Goal: Transaction & Acquisition: Subscribe to service/newsletter

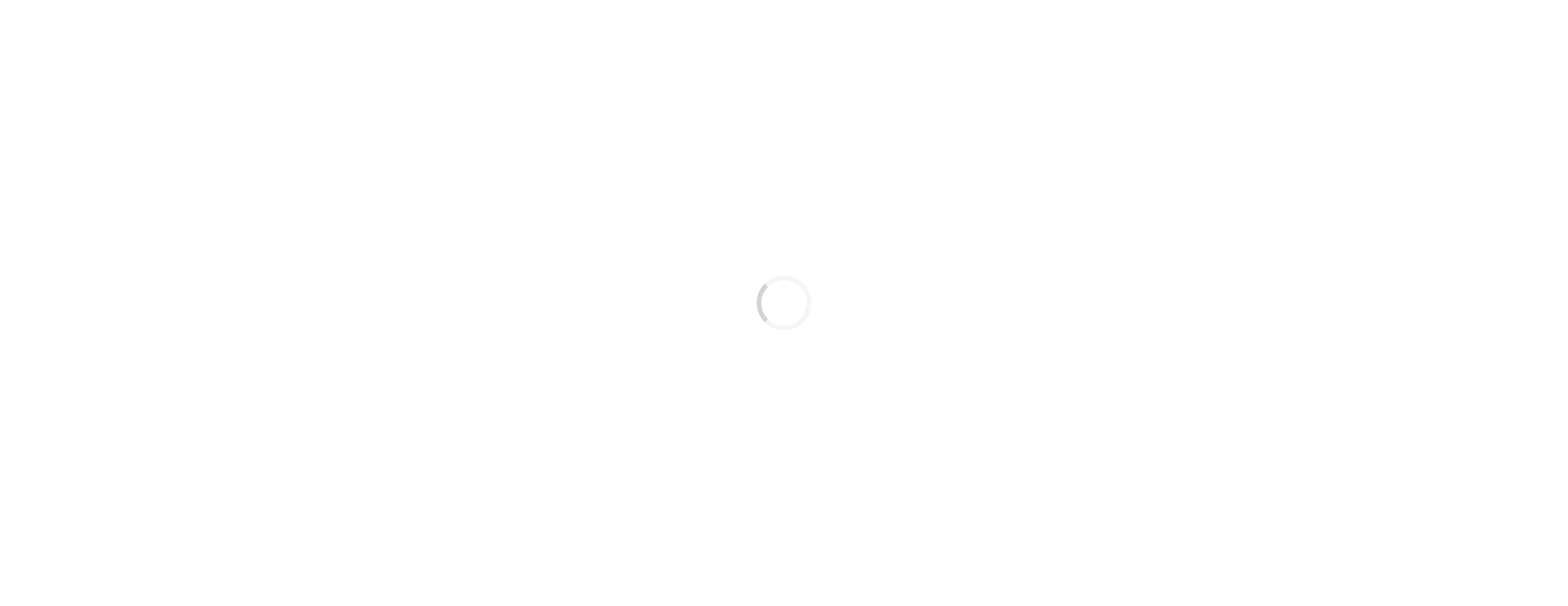
click at [461, 207] on div "Loading..." at bounding box center [784, 303] width 1568 height 606
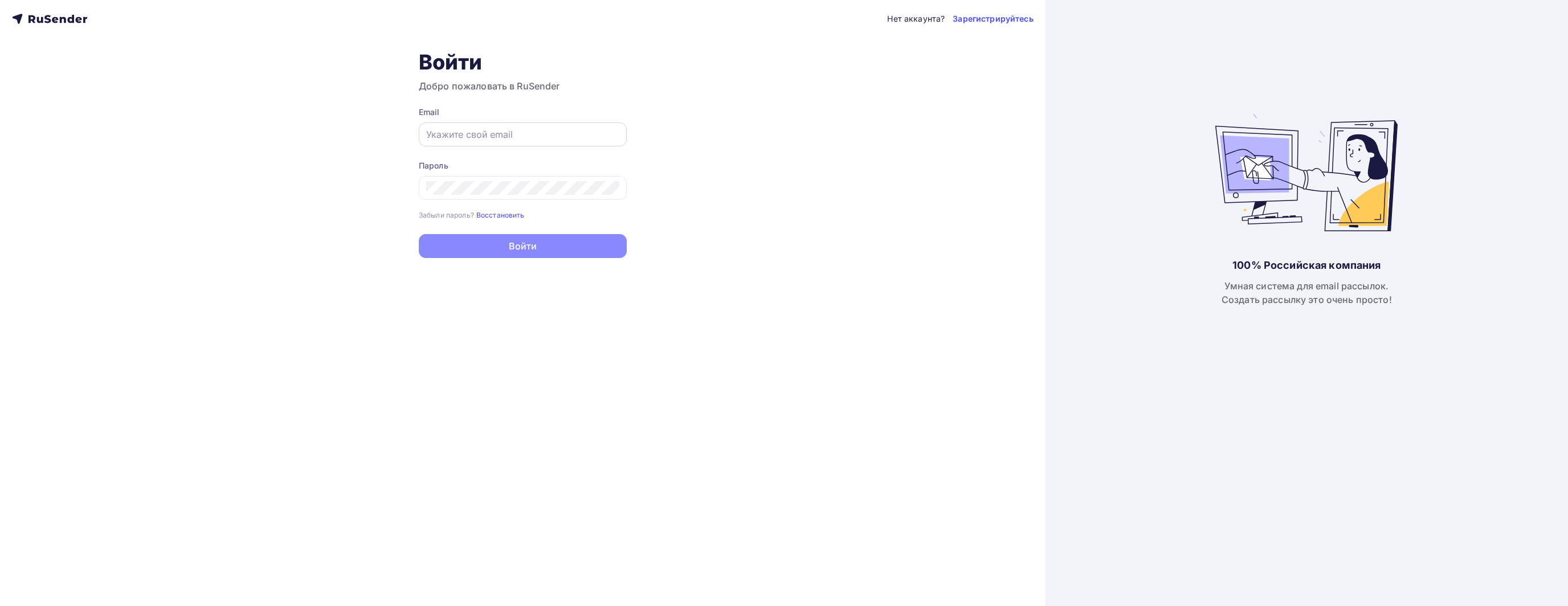
drag, startPoint x: 472, startPoint y: 125, endPoint x: 481, endPoint y: 136, distance: 14.2
click at [474, 128] on div at bounding box center [522, 134] width 208 height 24
click at [545, 197] on div at bounding box center [522, 187] width 208 height 24
drag, startPoint x: 534, startPoint y: 209, endPoint x: 543, endPoint y: 194, distance: 17.5
click at [536, 206] on div "Пароль Забыли пароль? Восстановить Забыли пароль? Восстановить" at bounding box center [522, 190] width 208 height 61
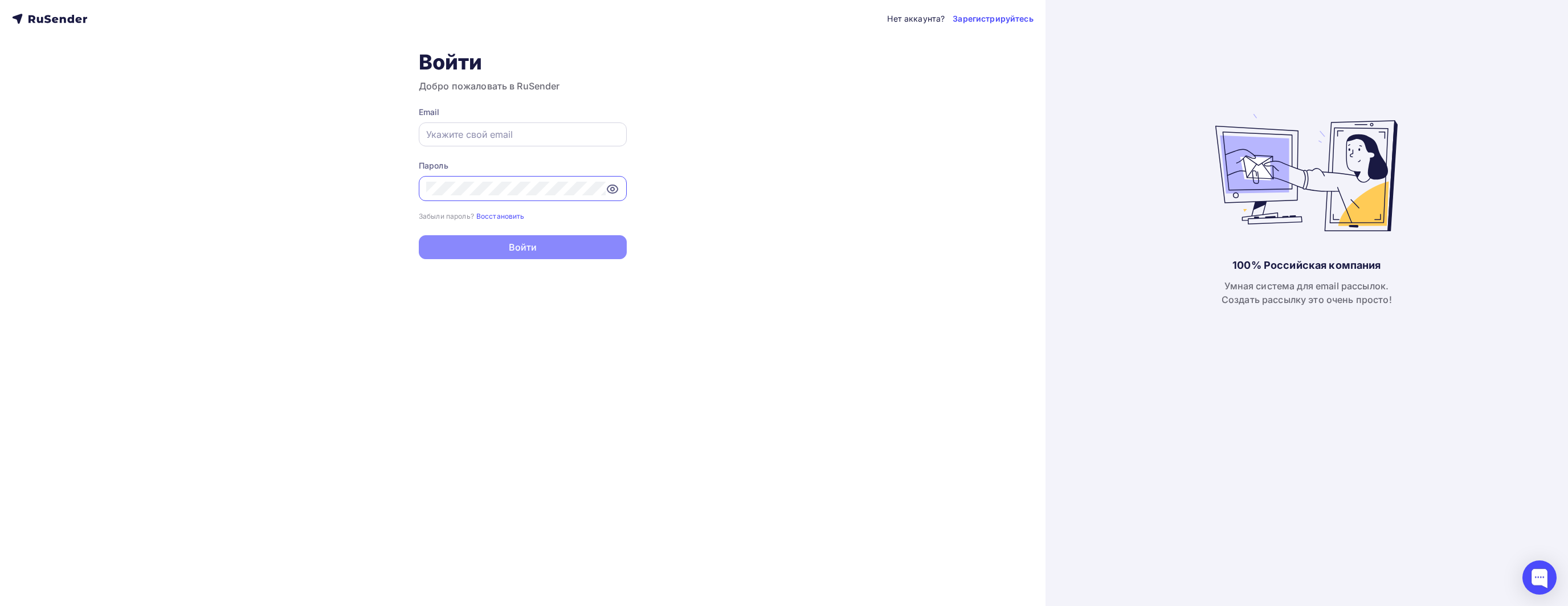
click at [531, 133] on input "text" at bounding box center [522, 134] width 193 height 14
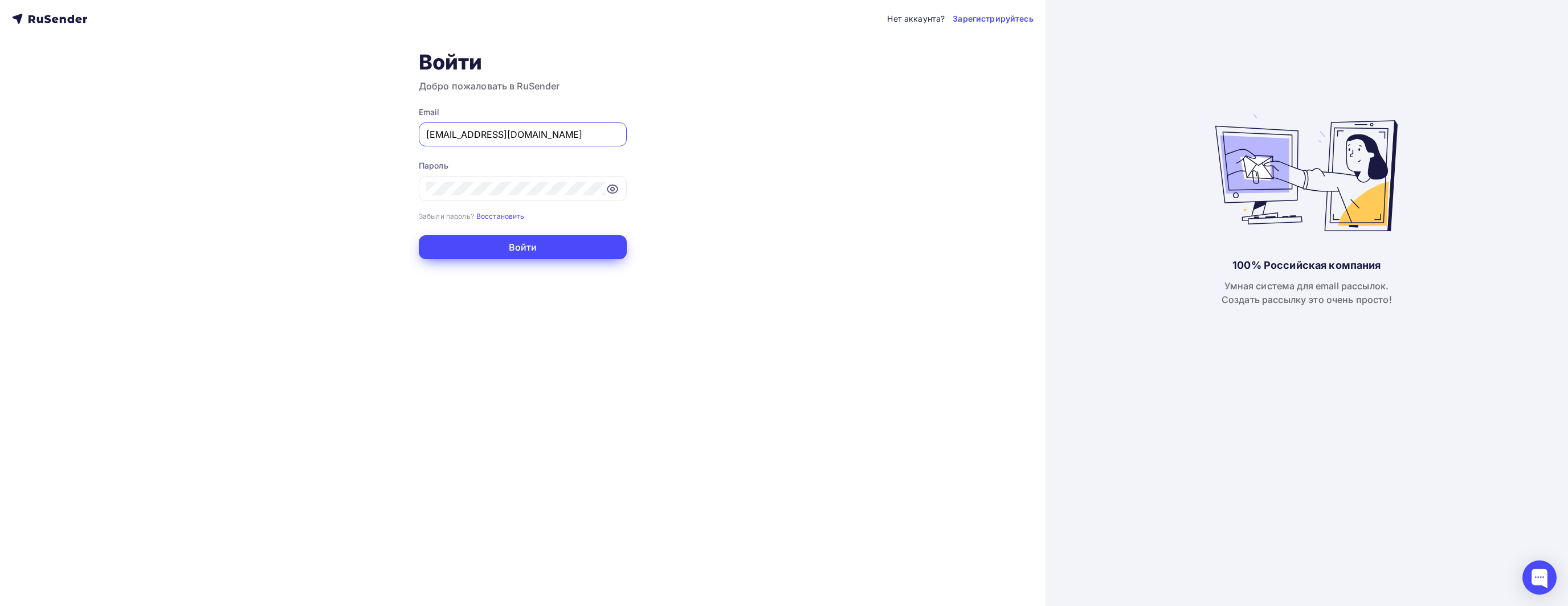
type input "[EMAIL_ADDRESS][DOMAIN_NAME]"
click at [567, 251] on button "Войти" at bounding box center [522, 247] width 208 height 24
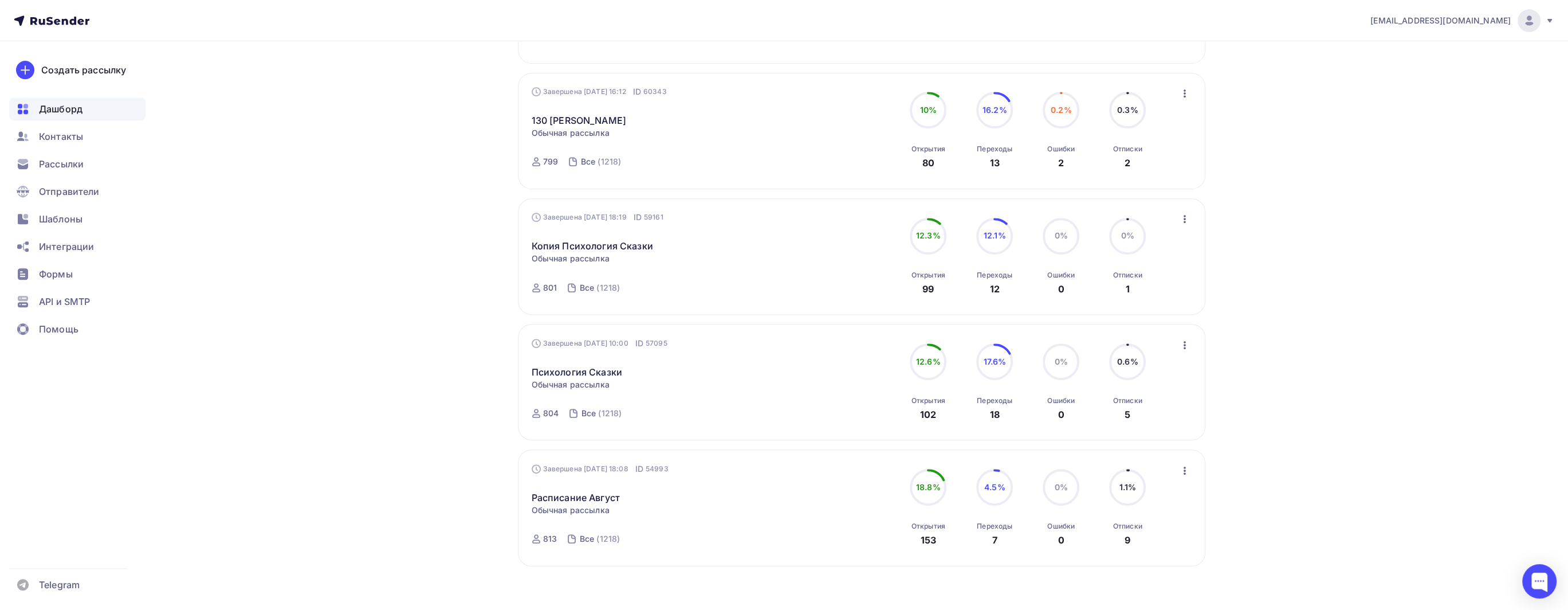
scroll to position [926, 0]
drag, startPoint x: 1375, startPoint y: 345, endPoint x: 1322, endPoint y: 344, distance: 53.0
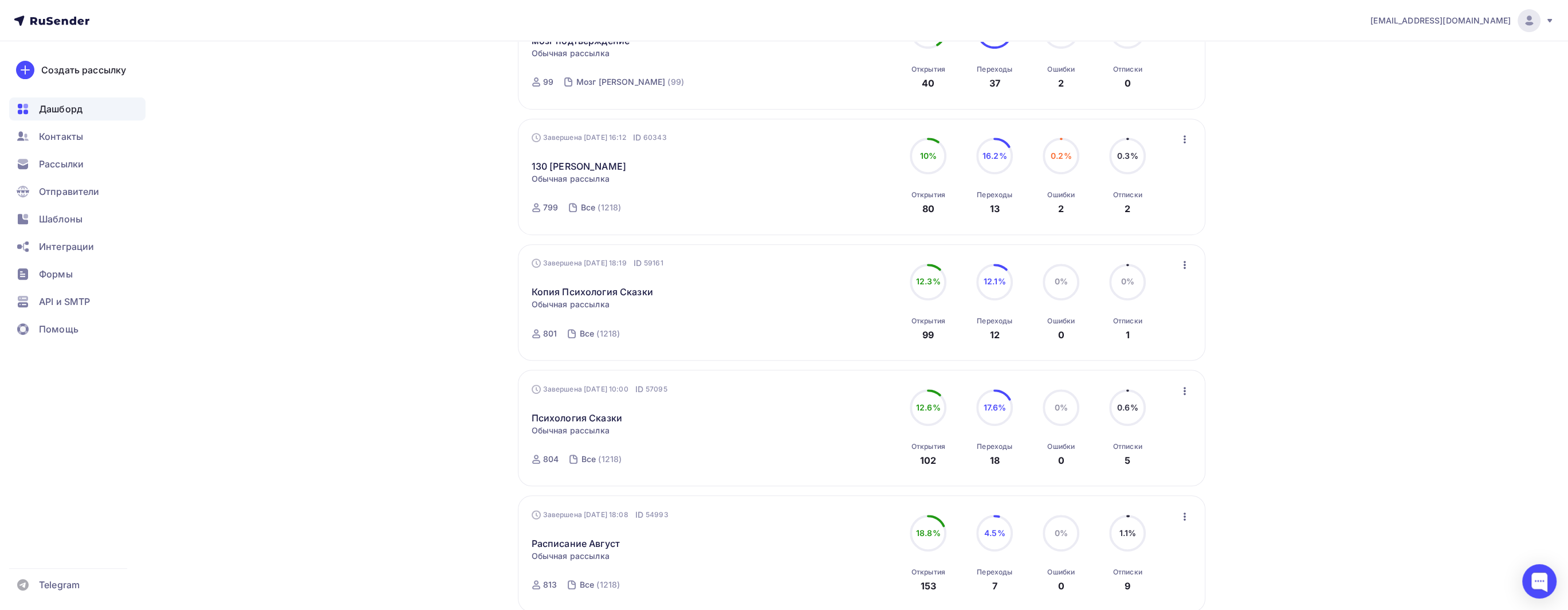
scroll to position [869, 0]
click at [80, 149] on ul "Дашборд Контакты Рассылки Отправители Шаблоны Интеграции Формы API и SMTP Помощь" at bounding box center [77, 222] width 136 height 249
click at [84, 145] on div "Контакты" at bounding box center [77, 136] width 136 height 23
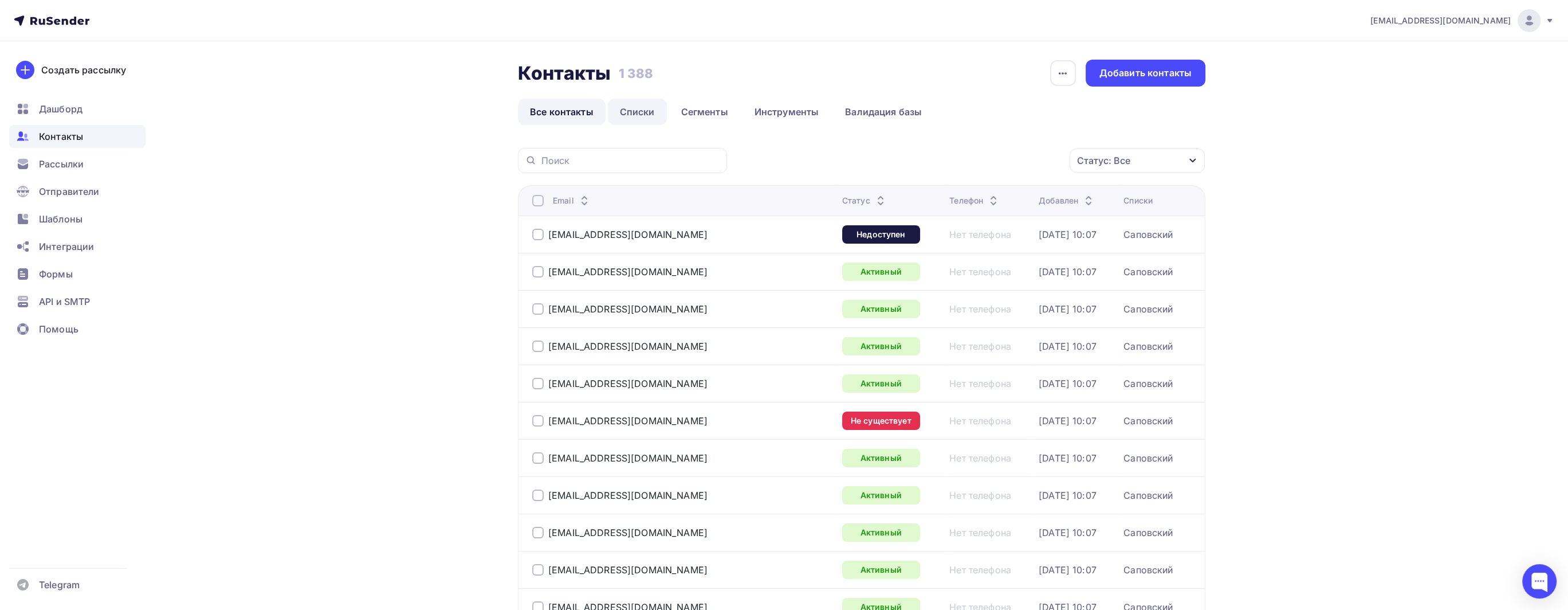
click at [634, 112] on link "Списки" at bounding box center [637, 111] width 59 height 26
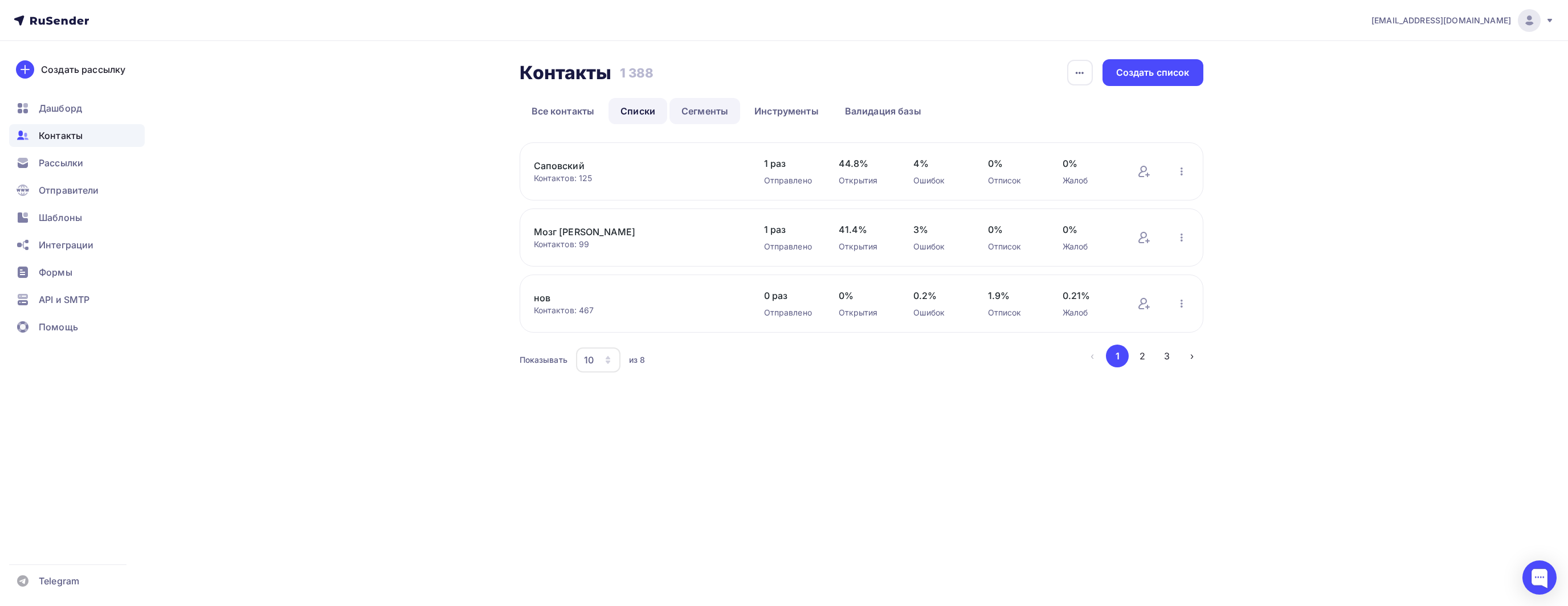
click at [692, 113] on link "Сегменты" at bounding box center [705, 111] width 70 height 26
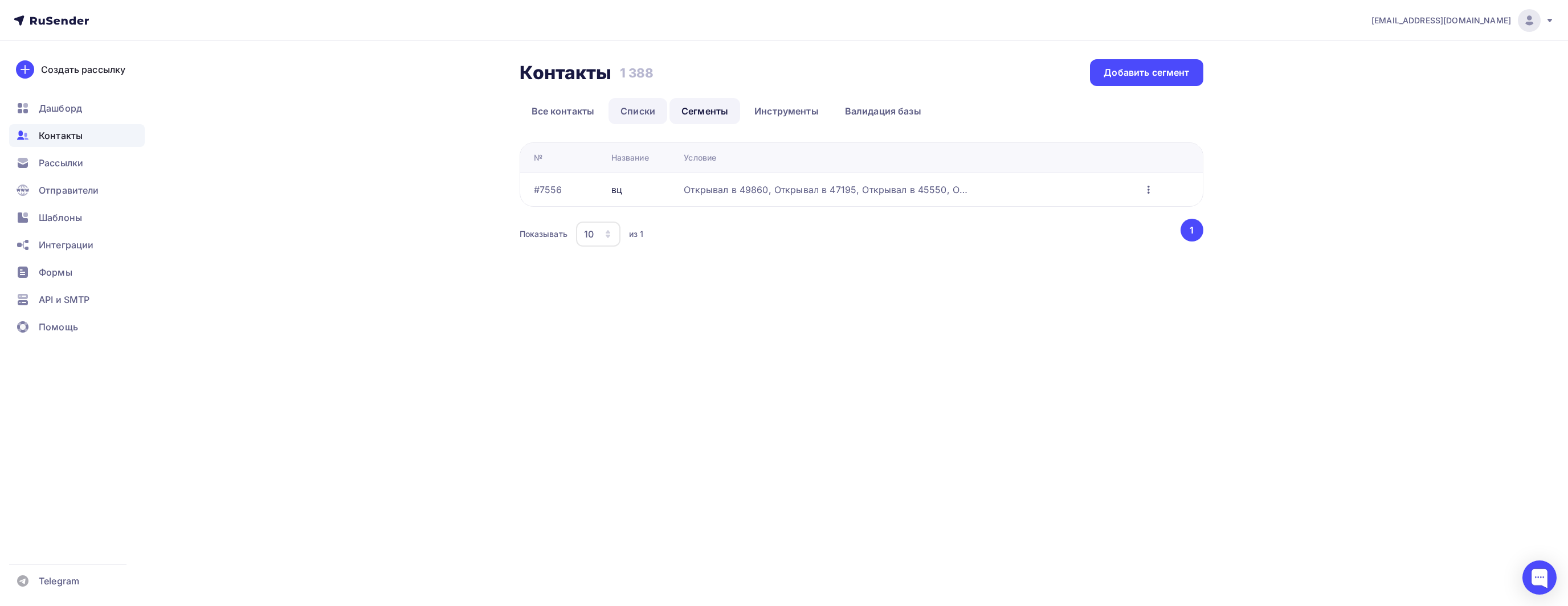
click at [643, 110] on link "Списки" at bounding box center [638, 111] width 59 height 26
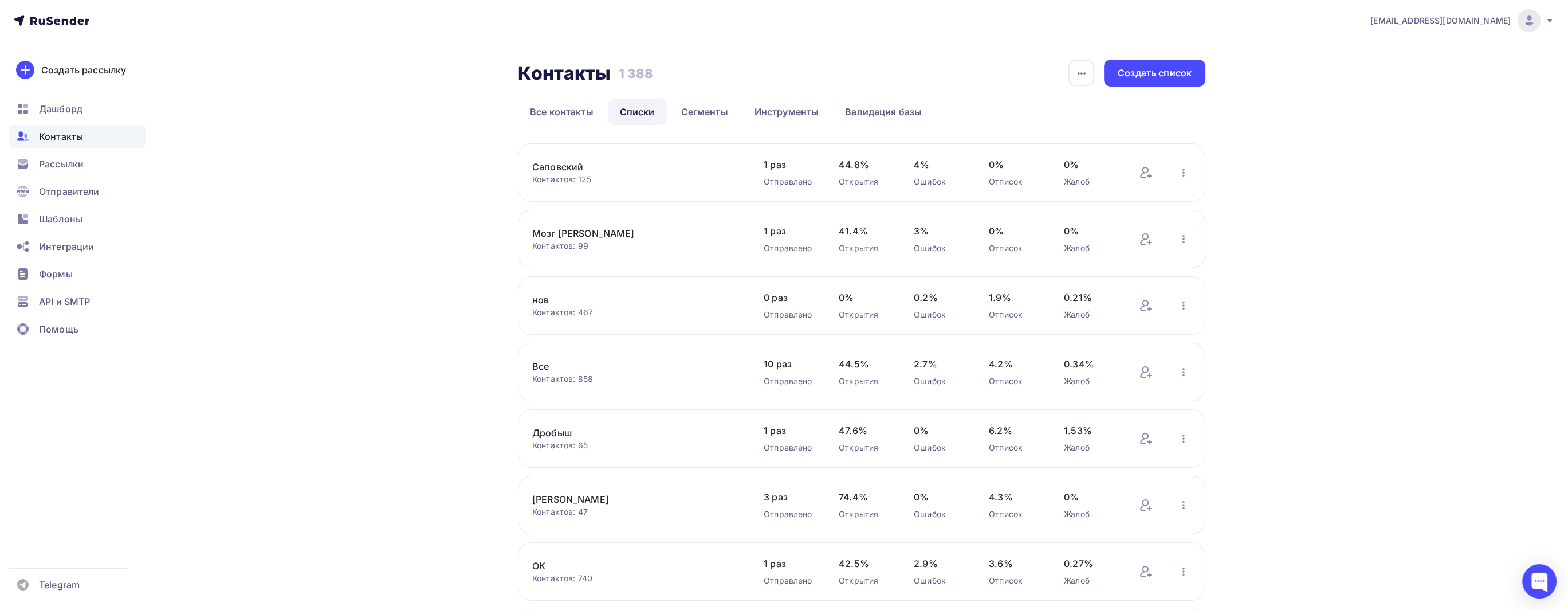
click at [1138, 53] on div "Контакты Контакты 1 388 1 388 История импорта Создать список Все контакты Списк…" at bounding box center [783, 398] width 939 height 715
click at [1163, 81] on div "Создать список" at bounding box center [1154, 73] width 102 height 27
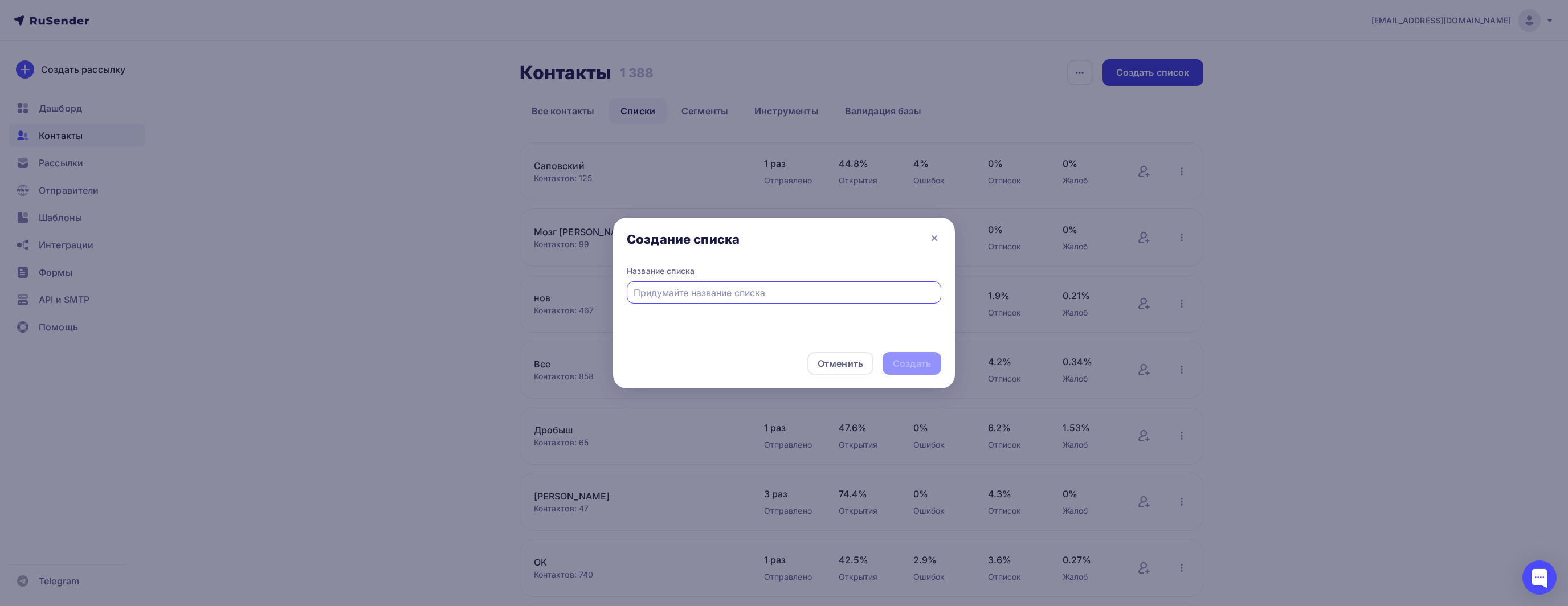
type input "G"
type input "П"
type input "Промокод "ЗОЛУШКА""
click at [907, 361] on div "Создать" at bounding box center [912, 363] width 38 height 13
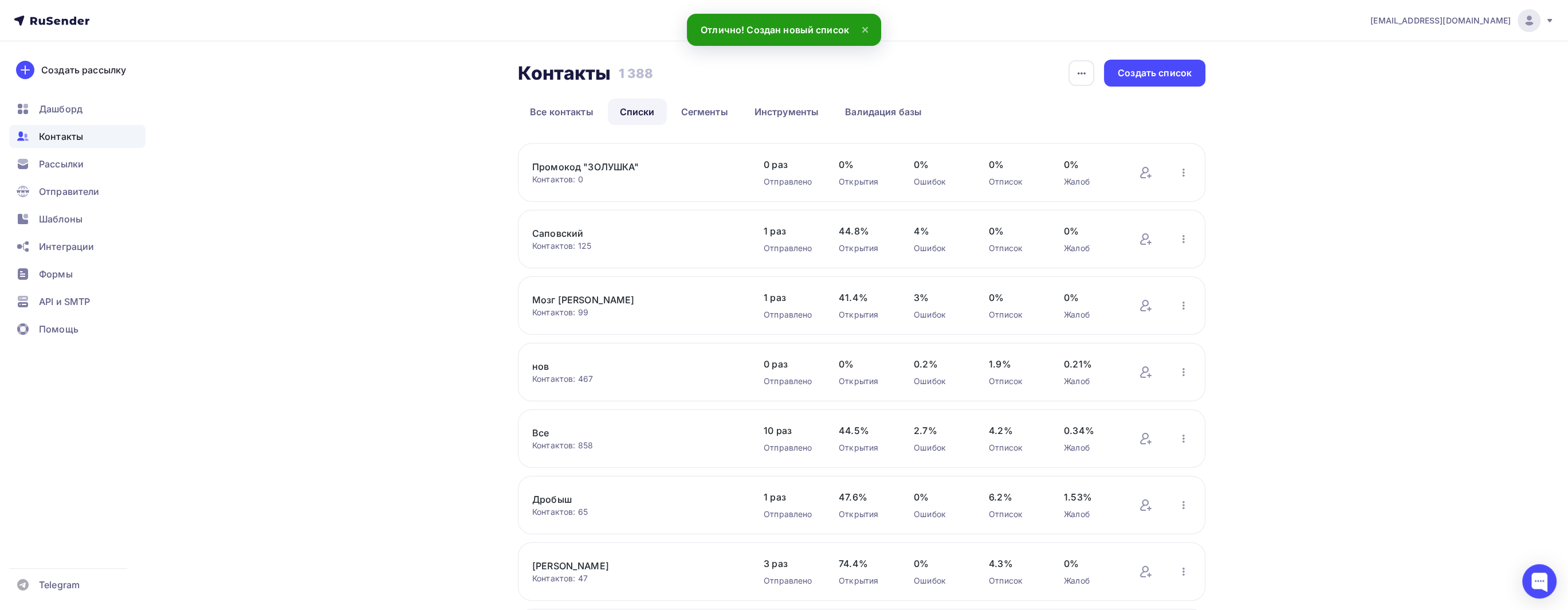
click at [1153, 176] on icon at bounding box center [1146, 172] width 14 height 14
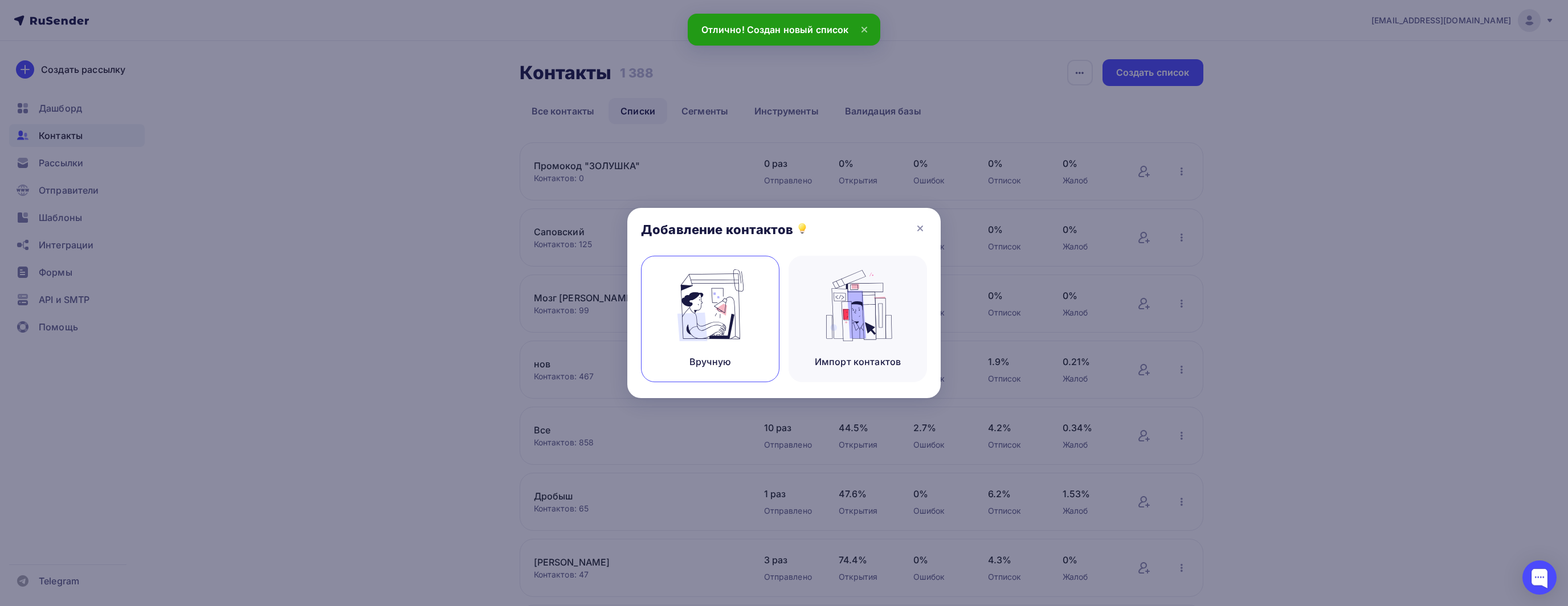
click at [721, 330] on img at bounding box center [710, 305] width 76 height 72
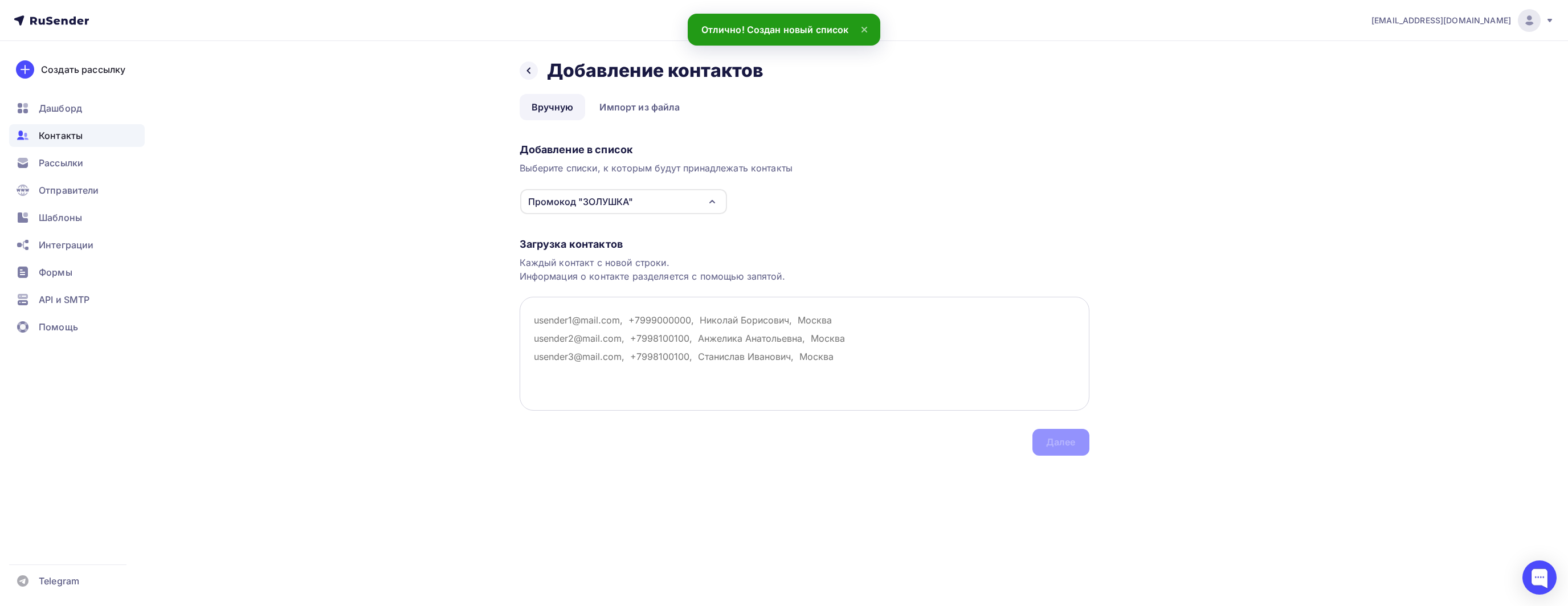
type textarea "[EMAIL_ADDRESS][DOMAIN_NAME] [EMAIL_ADDRESS][DOMAIN_NAME] [EMAIL_ADDRESS][DOMAI…"
click at [653, 338] on textarea at bounding box center [805, 353] width 570 height 114
paste textarea "[EMAIL_ADDRESS][DOMAIN_NAME] [EMAIL_ADDRESS][DOMAIN_NAME] [EMAIL_ADDRESS][DOMAI…"
type textarea "[EMAIL_ADDRESS][DOMAIN_NAME] [EMAIL_ADDRESS][DOMAIN_NAME] [EMAIL_ADDRESS][DOMAI…"
paste textarea "[EMAIL_ADDRESS][DOMAIN_NAME] [EMAIL_ADDRESS][DOMAIN_NAME] [EMAIL_ADDRESS][DOMAI…"
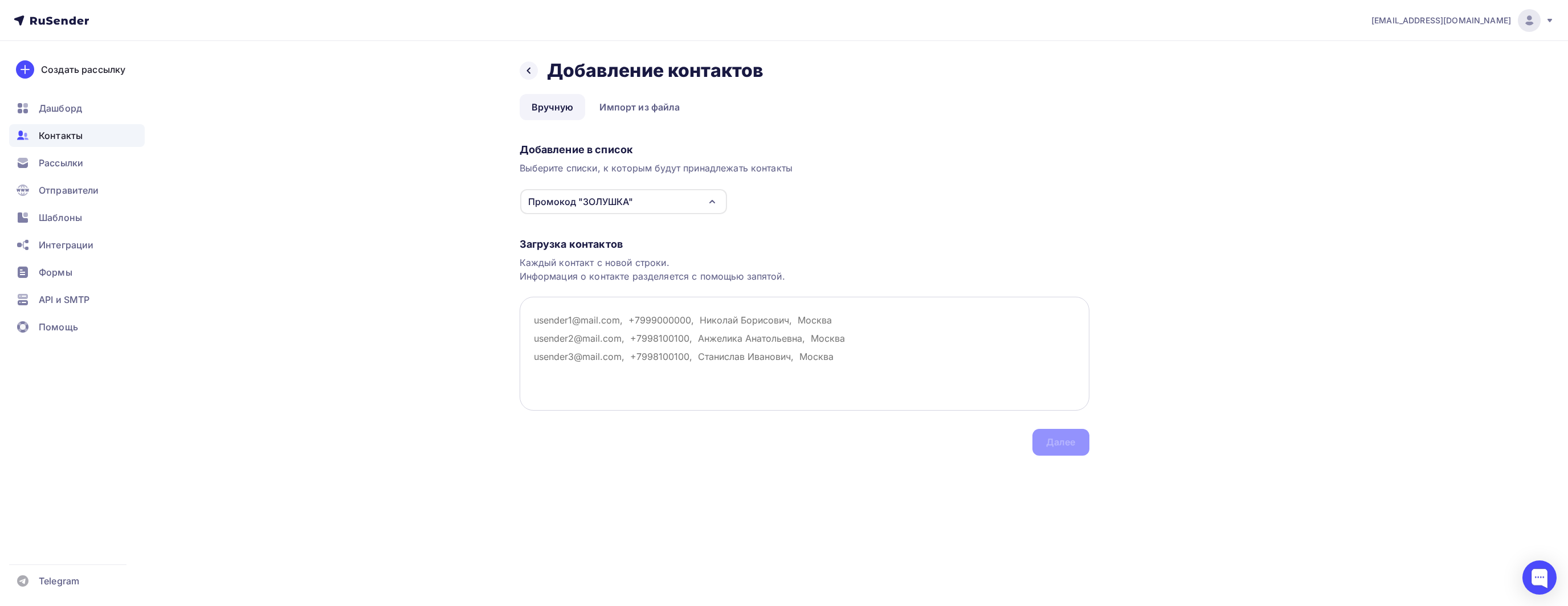
type textarea "[EMAIL_ADDRESS][DOMAIN_NAME] [EMAIL_ADDRESS][DOMAIN_NAME] [EMAIL_ADDRESS][DOMAI…"
paste textarea "[EMAIL_ADDRESS][DOMAIN_NAME] [EMAIL_ADDRESS][DOMAIN_NAME] [EMAIL_ADDRESS][DOMAI…"
type textarea "[EMAIL_ADDRESS][DOMAIN_NAME] [EMAIL_ADDRESS][DOMAIN_NAME] [EMAIL_ADDRESS][DOMAI…"
paste textarea "[EMAIL_ADDRESS][DOMAIN_NAME], [EMAIL_ADDRESS][DOMAIN_NAME], [EMAIL_ADDRESS][DOM…"
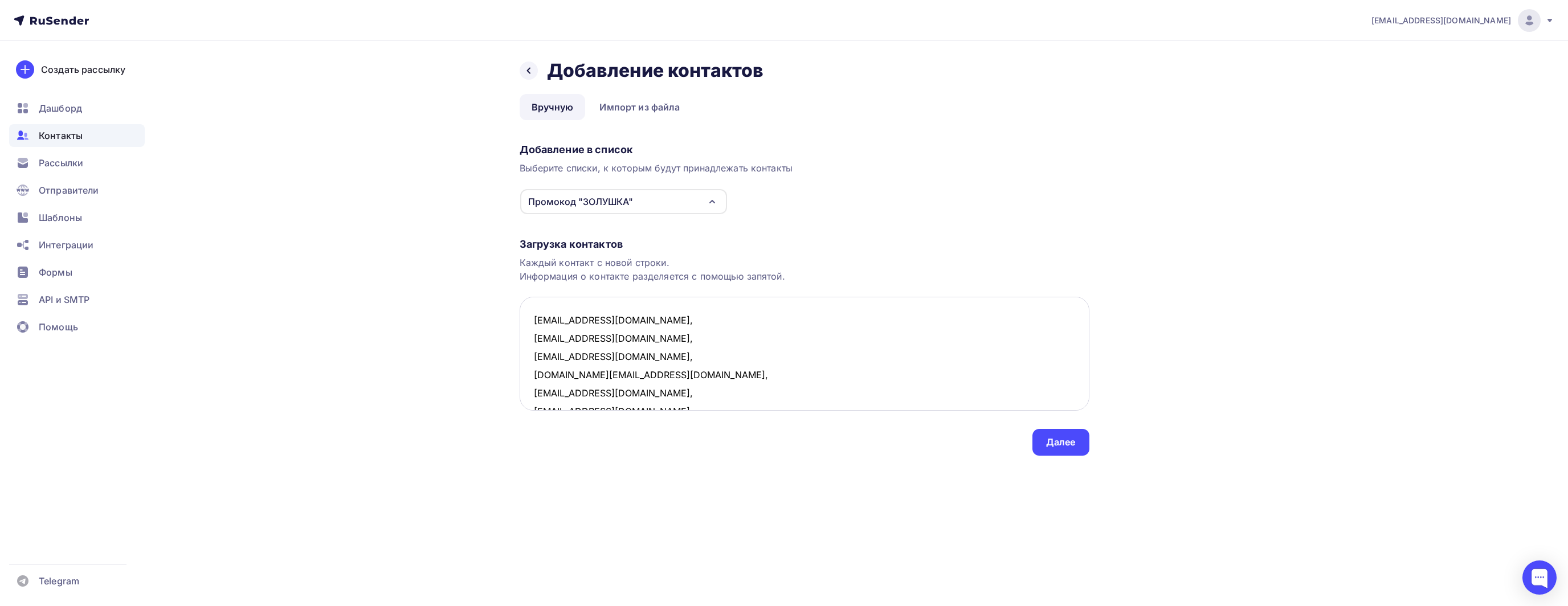
scroll to position [61, 0]
click at [651, 360] on textarea "[EMAIL_ADDRESS][DOMAIN_NAME], [EMAIL_ADDRESS][DOMAIN_NAME], [EMAIL_ADDRESS][DOM…" at bounding box center [805, 353] width 570 height 114
click at [643, 349] on textarea "[EMAIL_ADDRESS][DOMAIN_NAME], [EMAIL_ADDRESS][DOMAIN_NAME], [EMAIL_ADDRESS][DOM…" at bounding box center [805, 353] width 570 height 114
type textarea "[EMAIL_ADDRESS][DOMAIN_NAME], [EMAIL_ADDRESS][DOMAIN_NAME], [EMAIL_ADDRESS][DOM…"
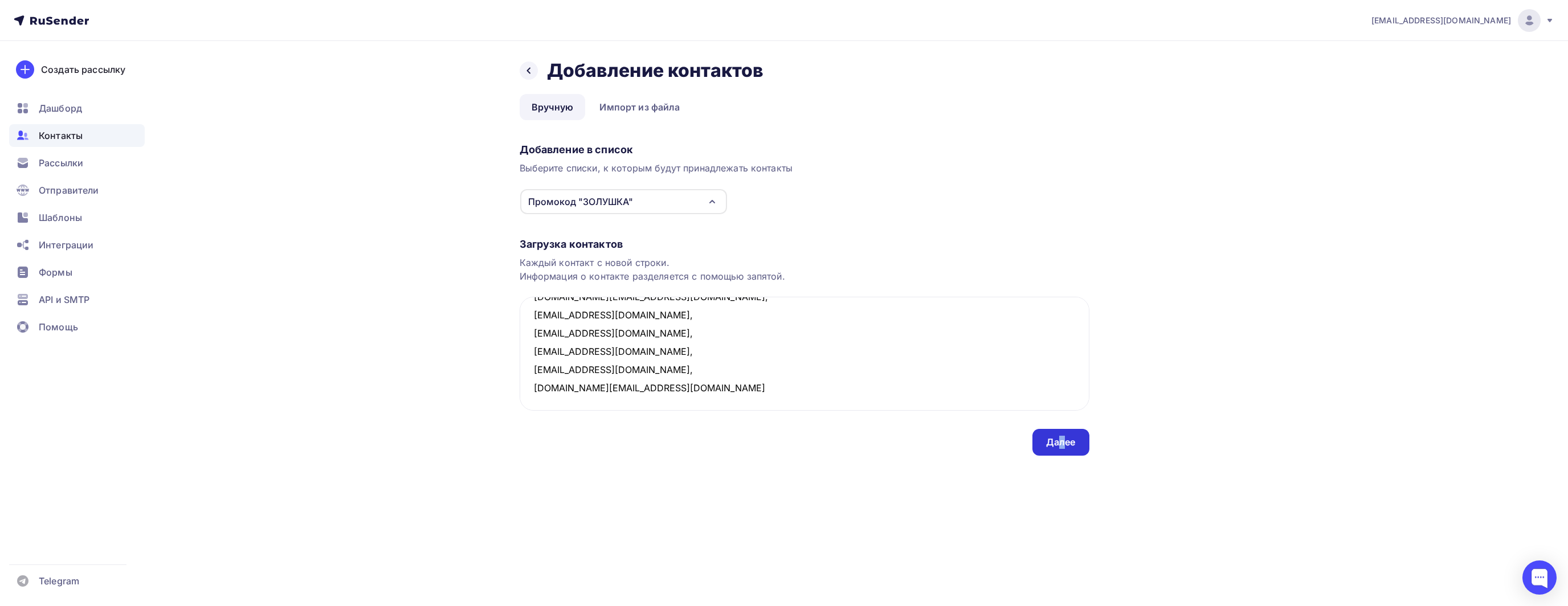
click at [1063, 441] on div "Далее" at bounding box center [1061, 442] width 29 height 13
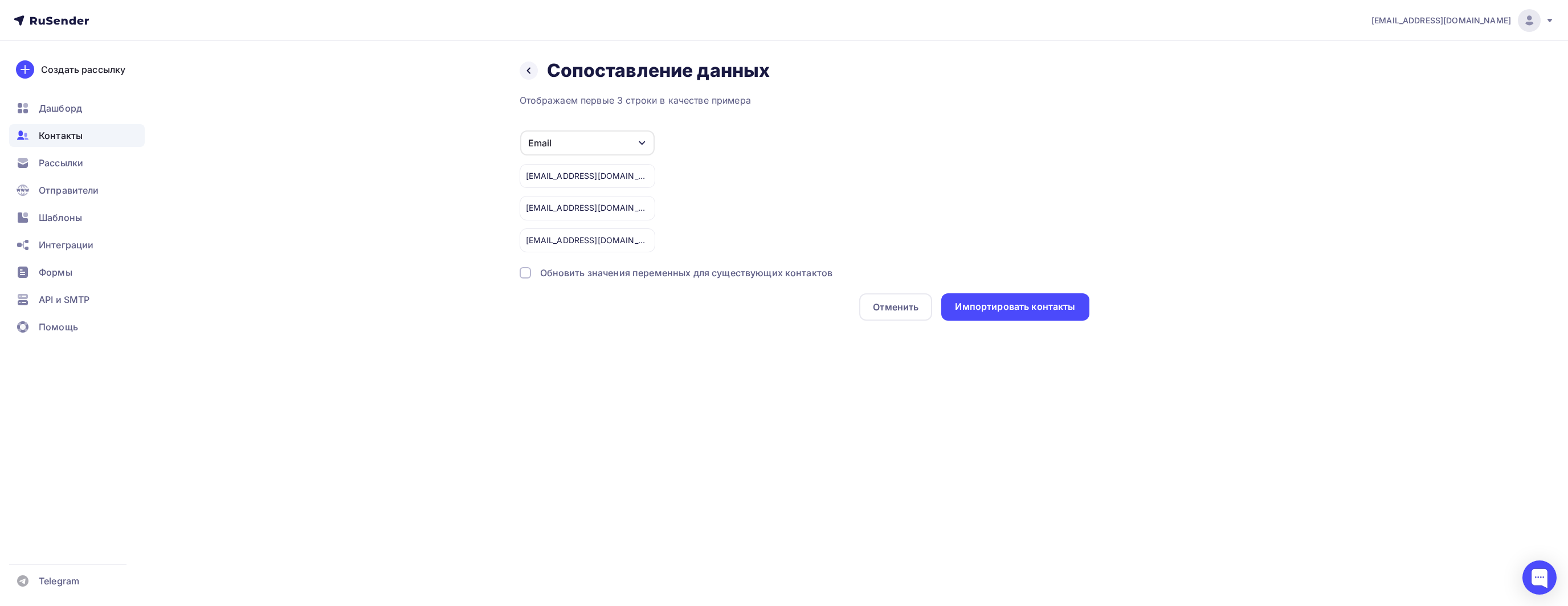
click at [592, 240] on div "[EMAIL_ADDRESS][DOMAIN_NAME]" at bounding box center [588, 240] width 135 height 24
click at [764, 206] on div "Email Игнорировать Имя Телефон Создать поле [EMAIL_ADDRESS][DOMAIN_NAME] [EMAIL…" at bounding box center [805, 191] width 570 height 122
click at [1016, 305] on div "Импортировать контакты" at bounding box center [1015, 307] width 121 height 13
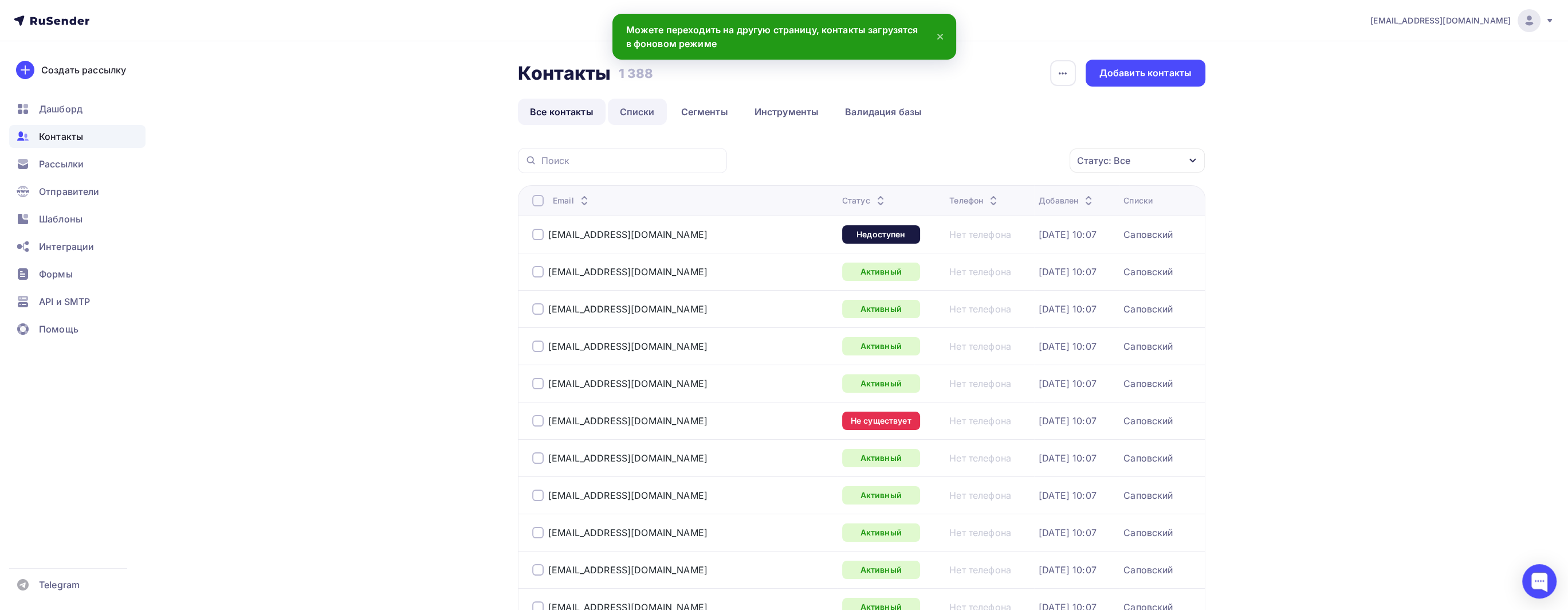
click at [633, 106] on link "Списки" at bounding box center [637, 111] width 59 height 26
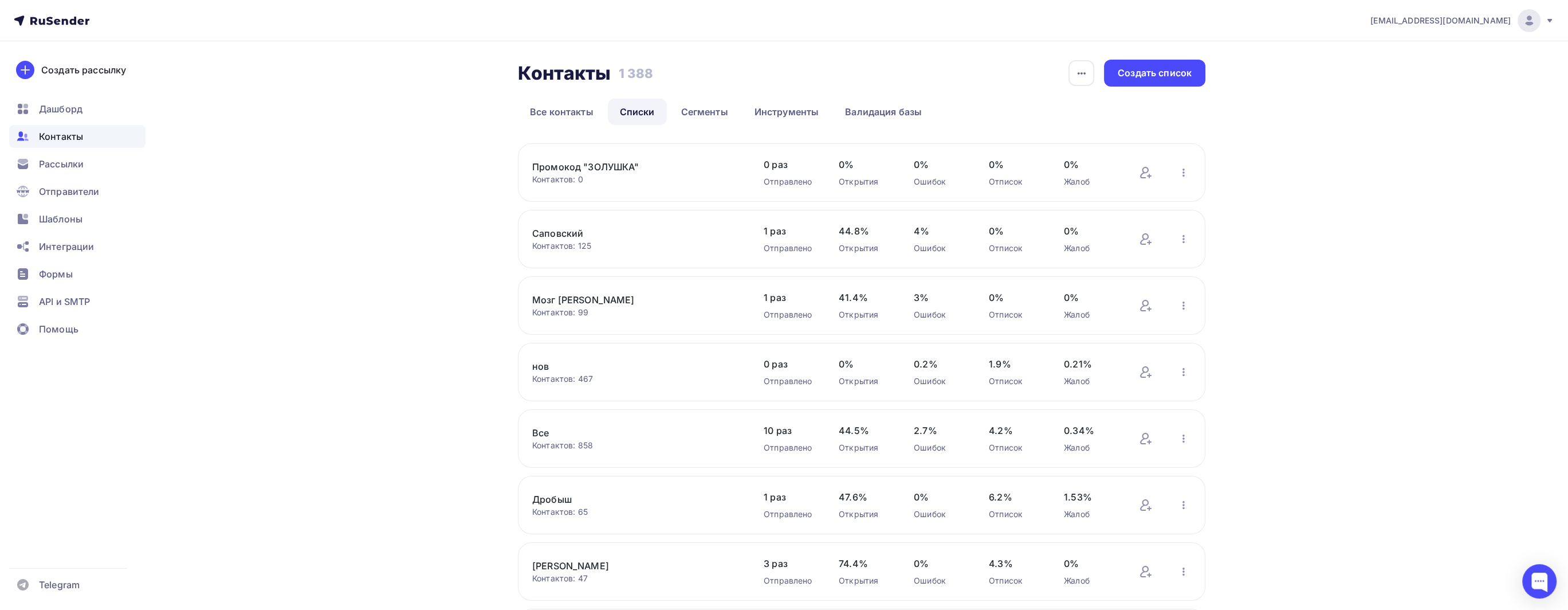
click at [561, 164] on link "Промокод "ЗОЛУШКА"" at bounding box center [629, 166] width 195 height 14
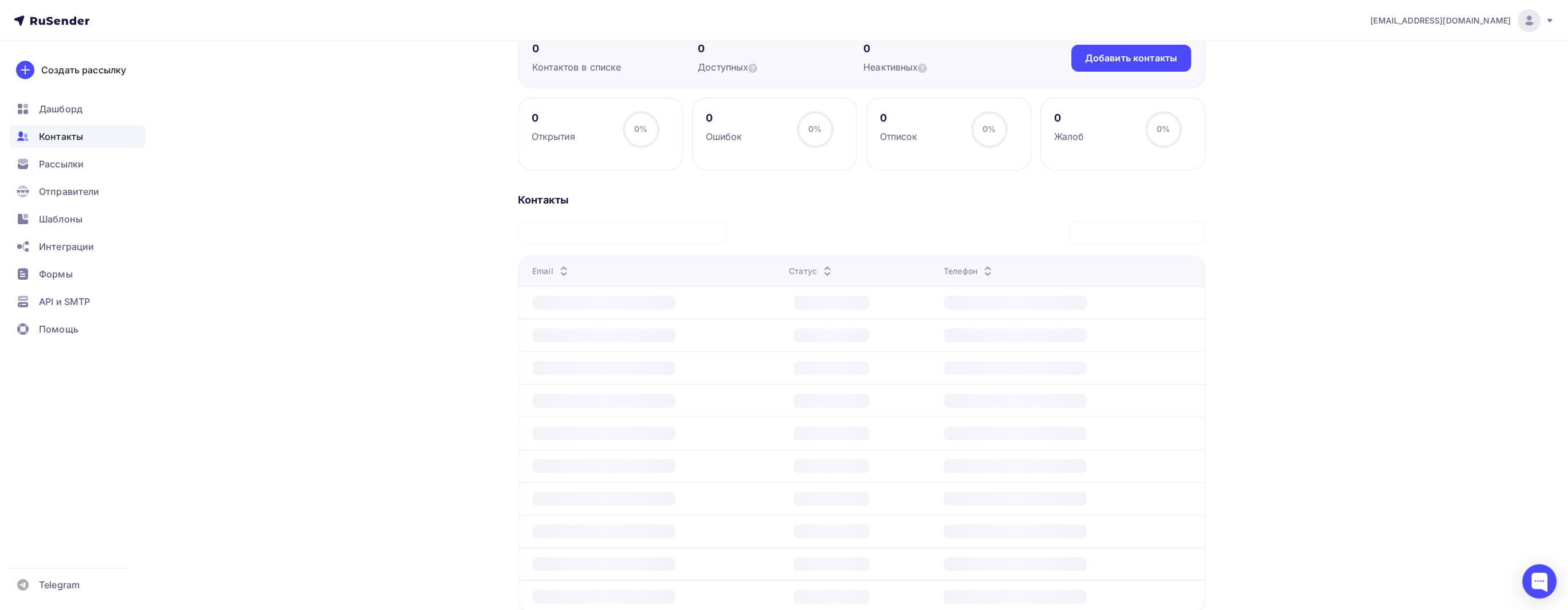
scroll to position [18, 0]
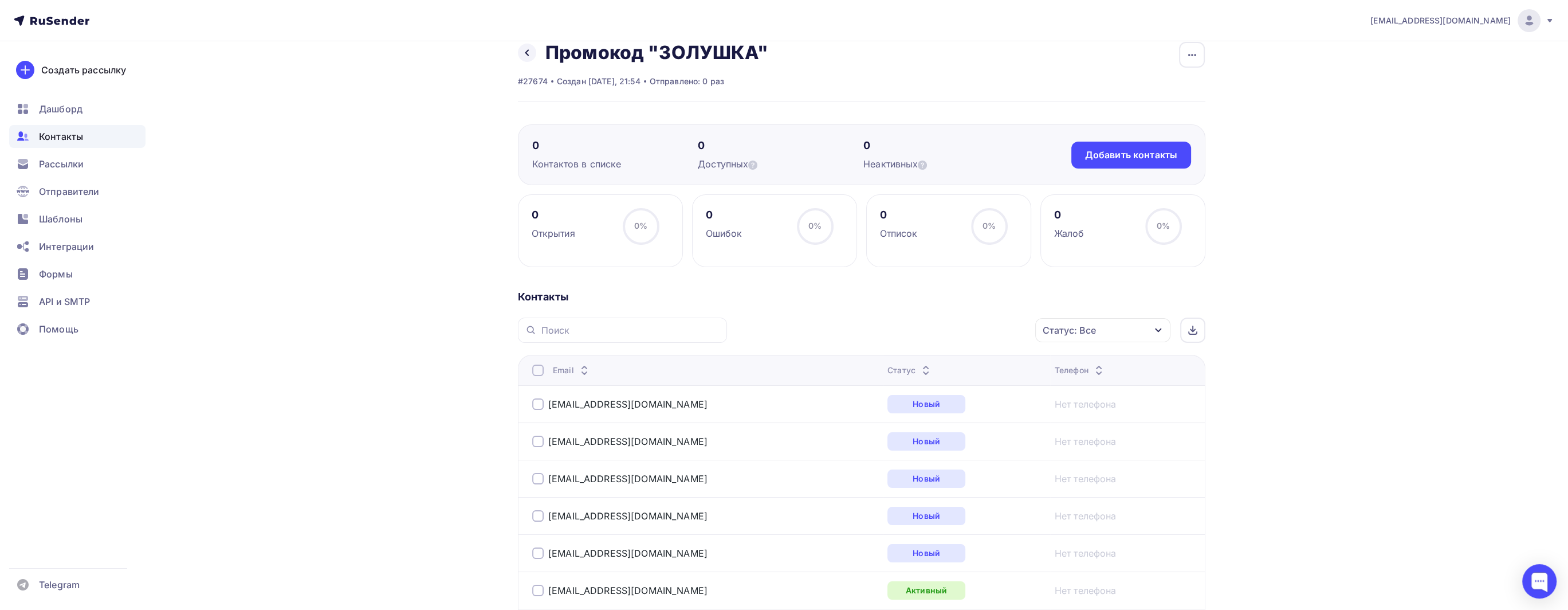
click at [1422, 409] on div "[EMAIL_ADDRESS][DOMAIN_NAME] Аккаунт Тарифы Выйти Создать рассылку [GEOGRAPHIC_…" at bounding box center [784, 410] width 1568 height 856
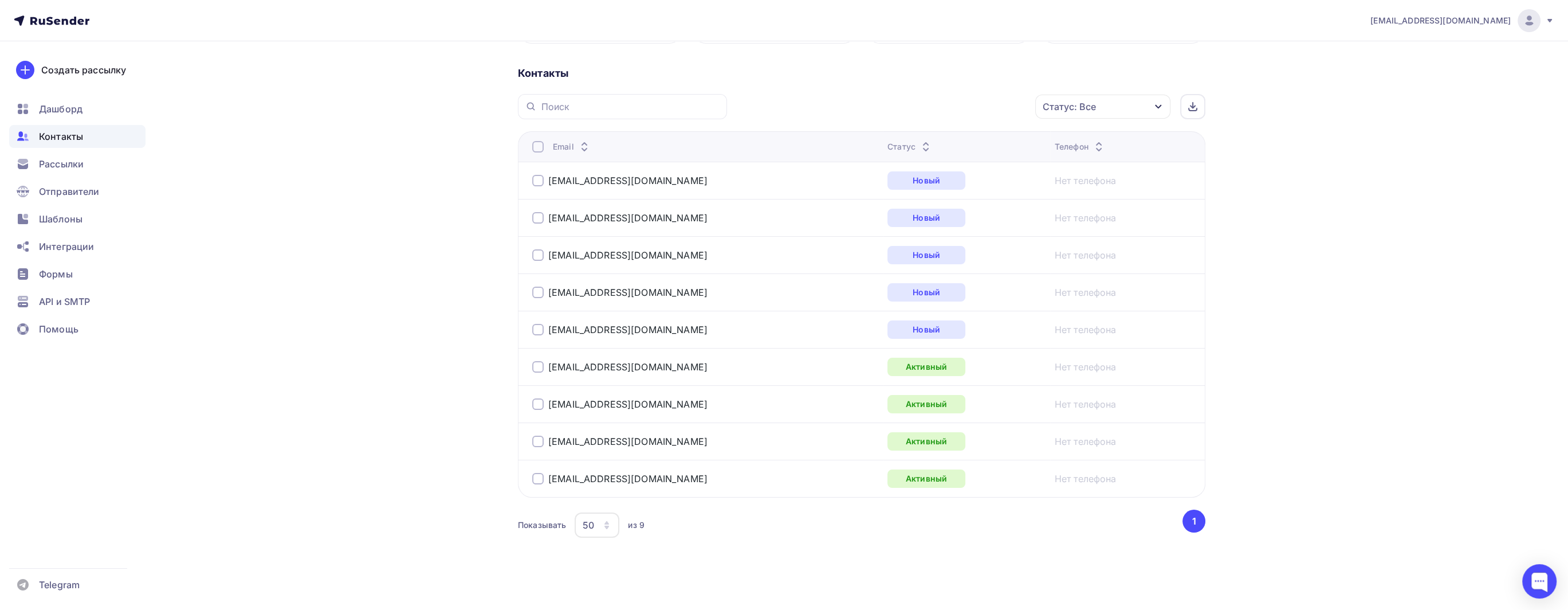
scroll to position [244, 0]
click at [98, 172] on div "Рассылки" at bounding box center [77, 164] width 136 height 23
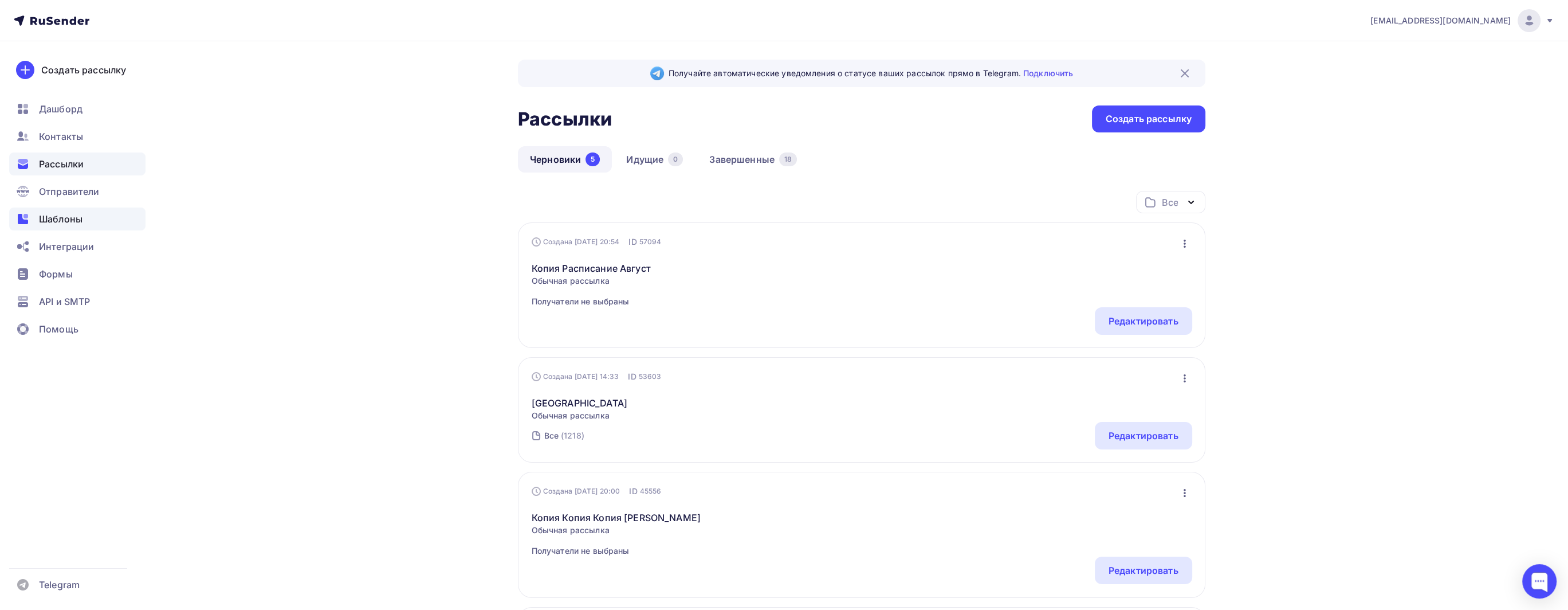
click at [124, 218] on div "Шаблоны" at bounding box center [77, 219] width 136 height 23
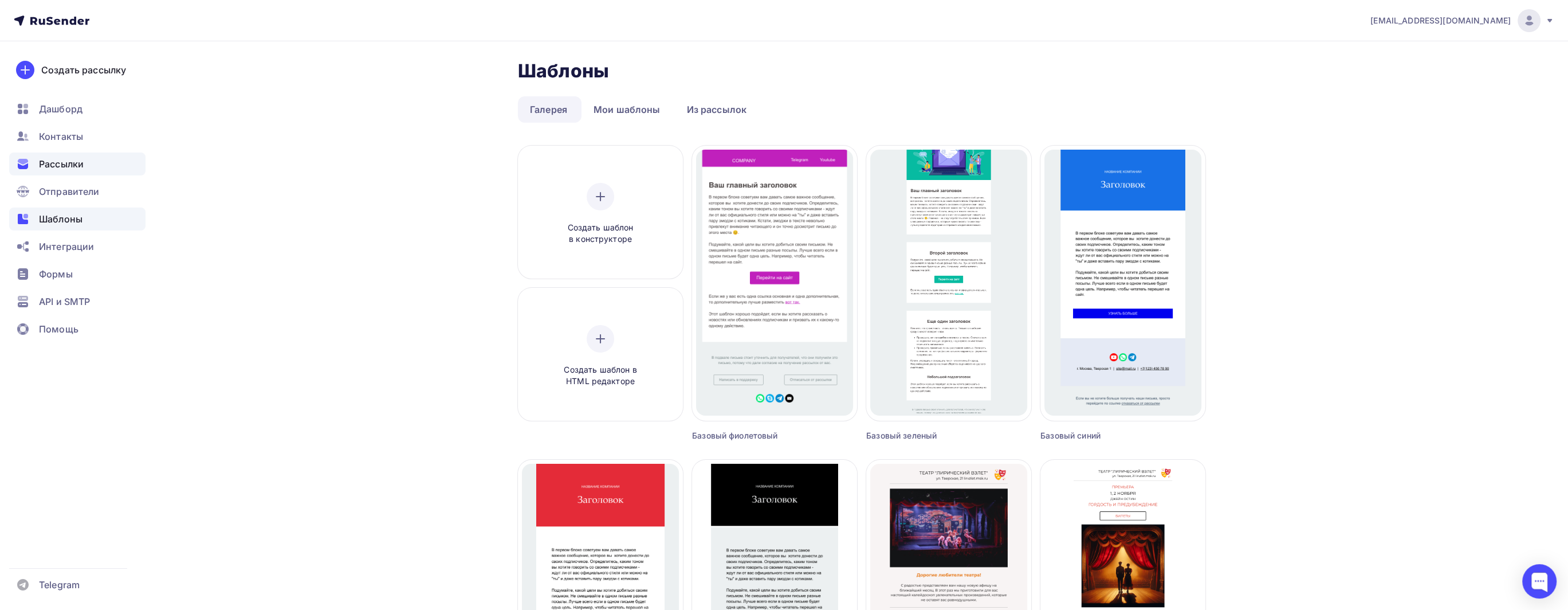
click at [73, 161] on span "Рассылки" at bounding box center [61, 164] width 45 height 14
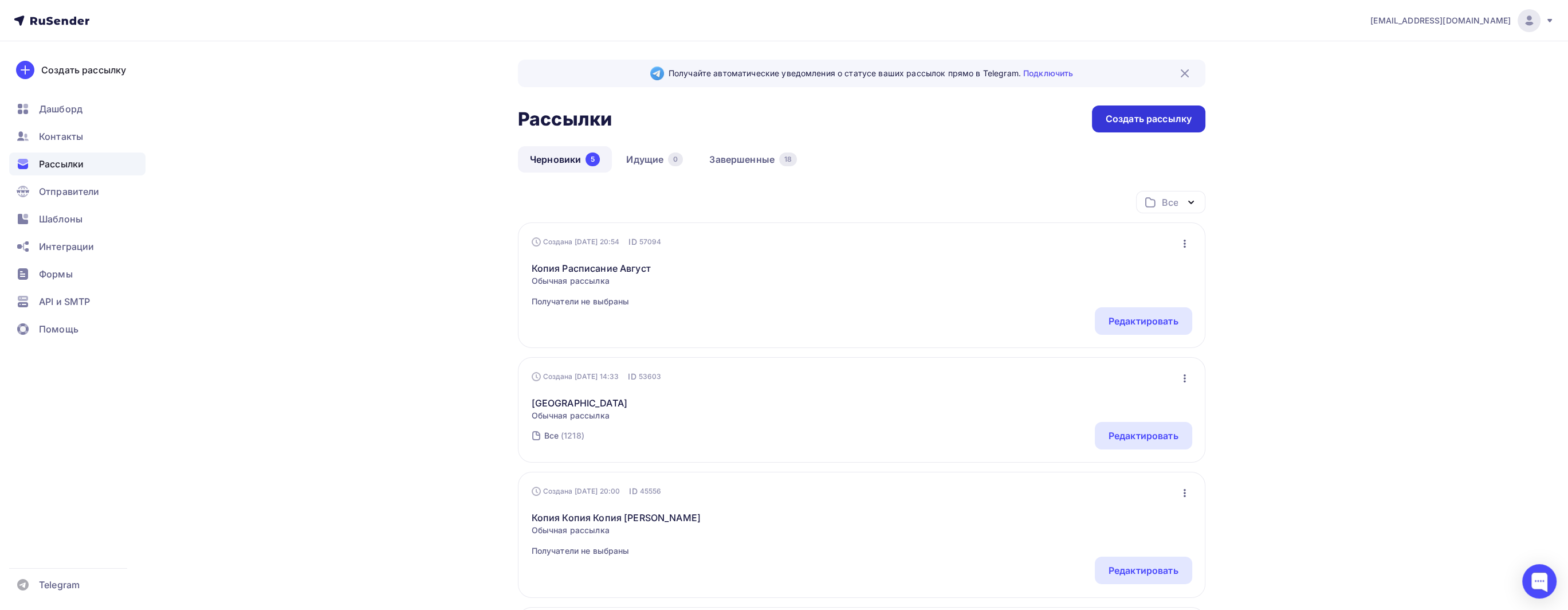
click at [1153, 125] on div "Создать рассылку" at bounding box center [1148, 119] width 86 height 13
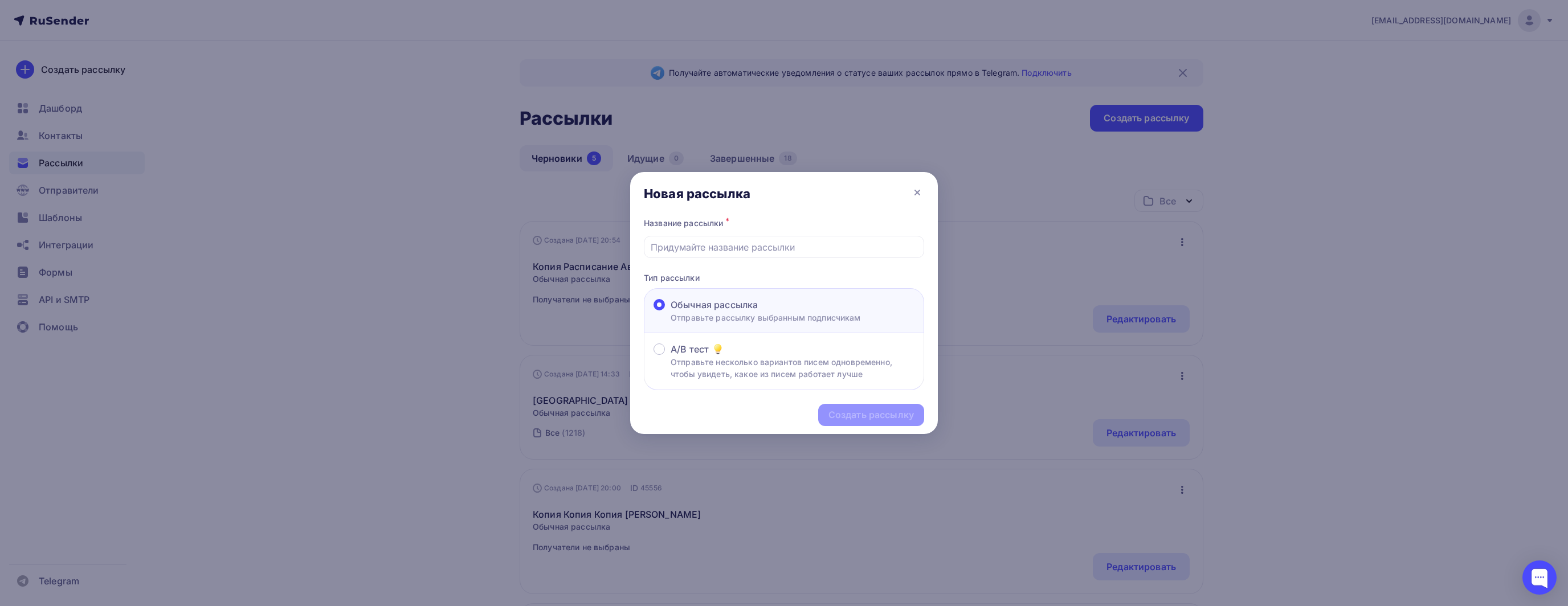
click at [806, 311] on p "Отправьте рассылку выбранным подписчикам" at bounding box center [765, 317] width 190 height 12
click at [670, 311] on input "Обычная рассылка Отправьте рассылку выбранным подписчикам" at bounding box center [670, 311] width 0 height 0
click at [809, 240] on input "text" at bounding box center [784, 247] width 267 height 14
click at [926, 191] on div "Новая рассылка" at bounding box center [784, 193] width 307 height 43
click at [917, 187] on icon at bounding box center [917, 192] width 14 height 14
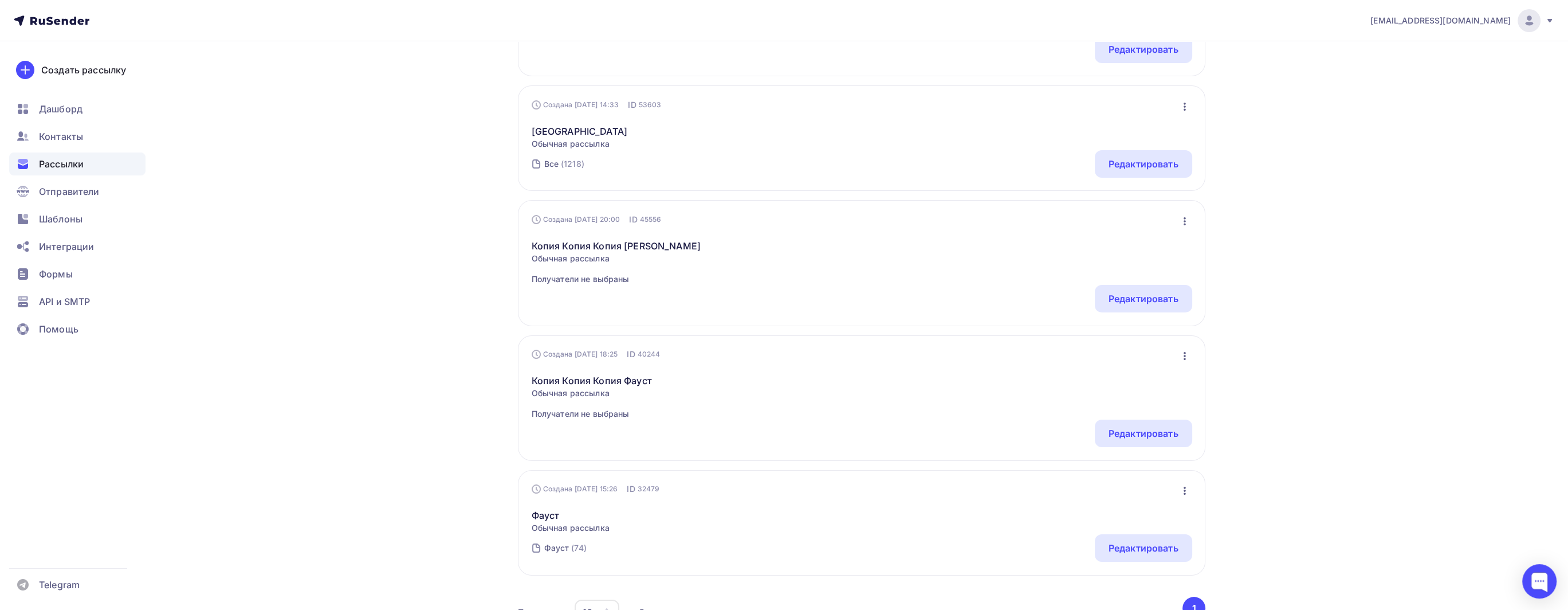
scroll to position [286, 0]
